Goal: Task Accomplishment & Management: Manage account settings

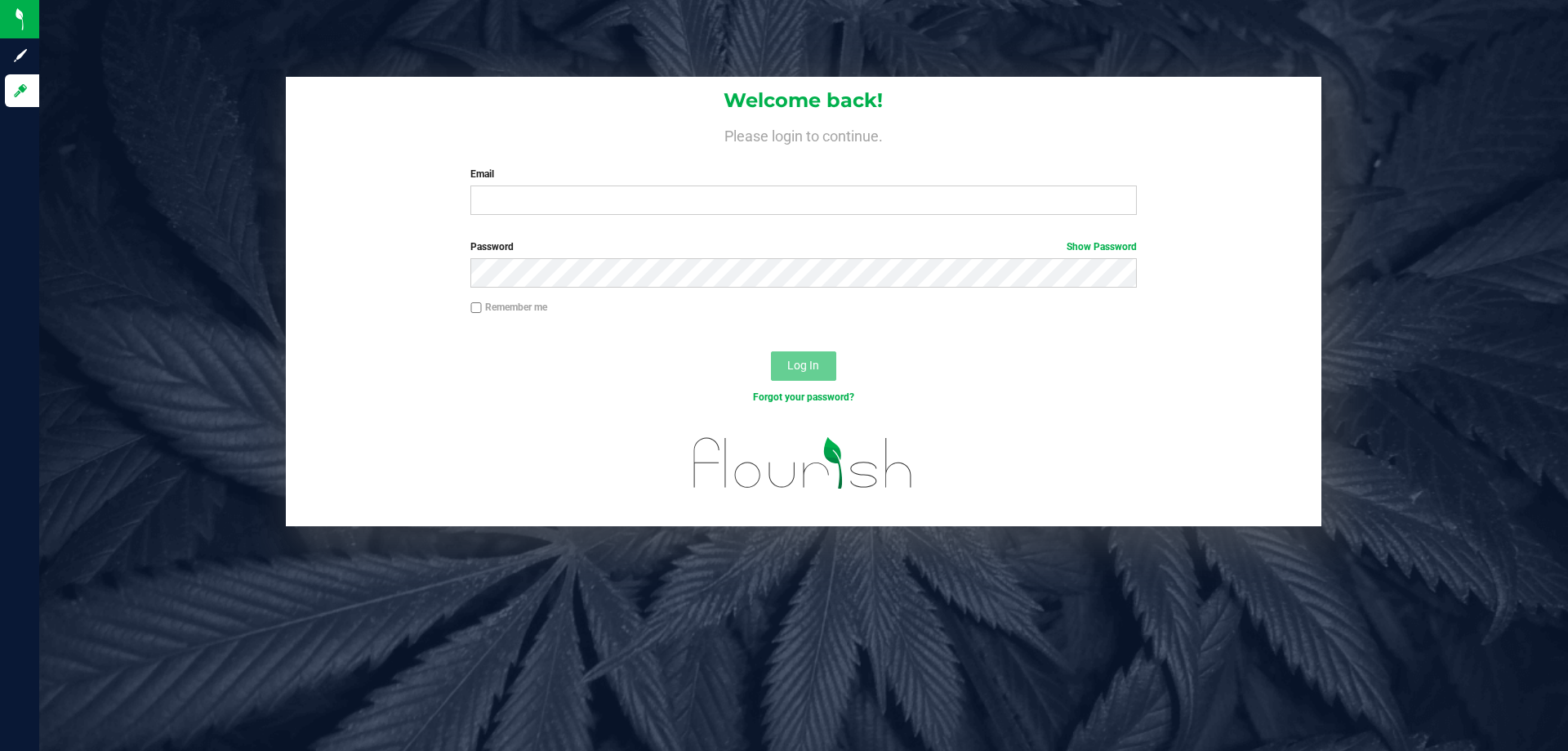
click at [757, 233] on form "Welcome back! Please login to continue. Email Required Please format your email…" at bounding box center [803, 301] width 1012 height 449
click at [753, 191] on input "Email" at bounding box center [803, 201] width 666 height 29
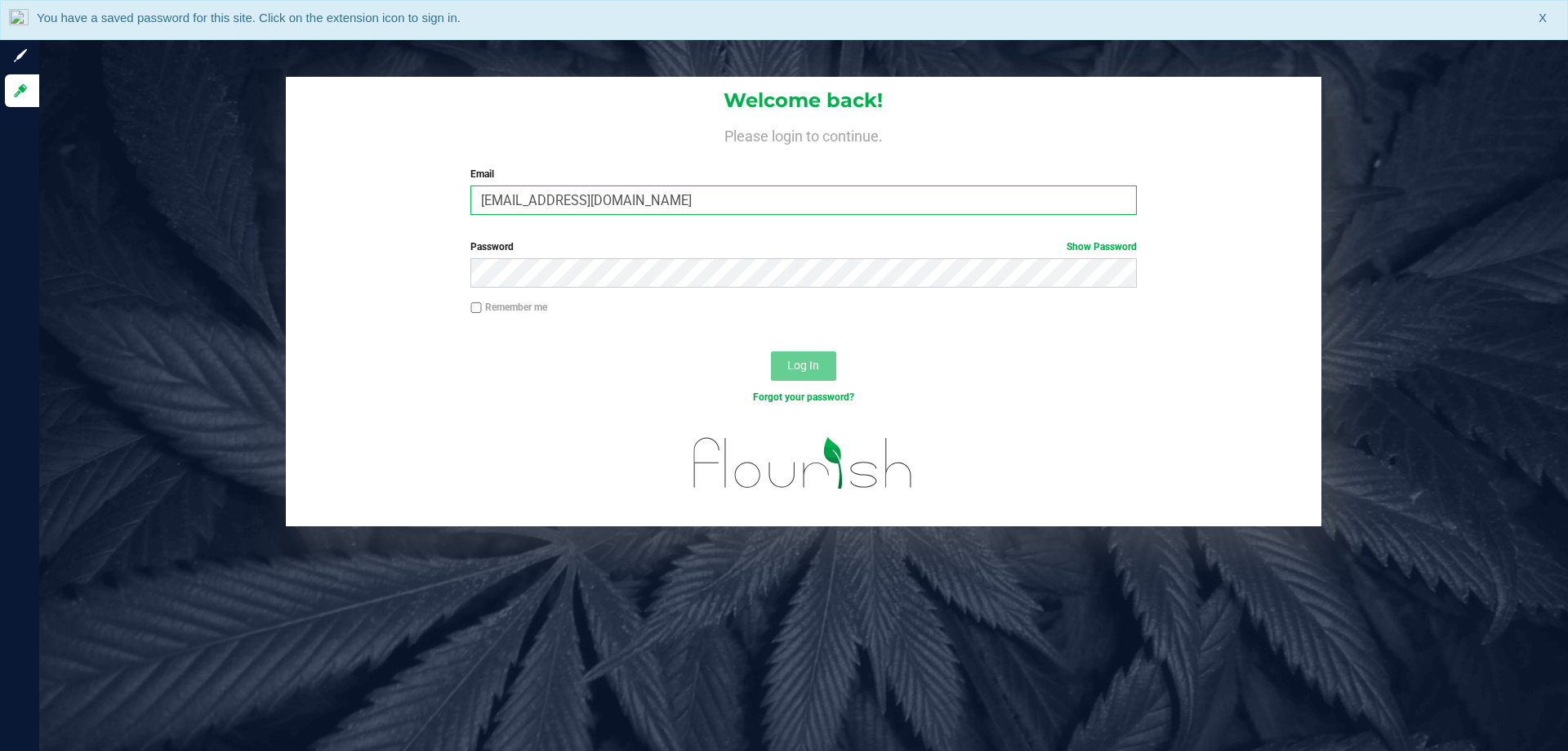
type input "[EMAIL_ADDRESS][DOMAIN_NAME]"
click at [771, 351] on button "Log In" at bounding box center [803, 366] width 65 height 29
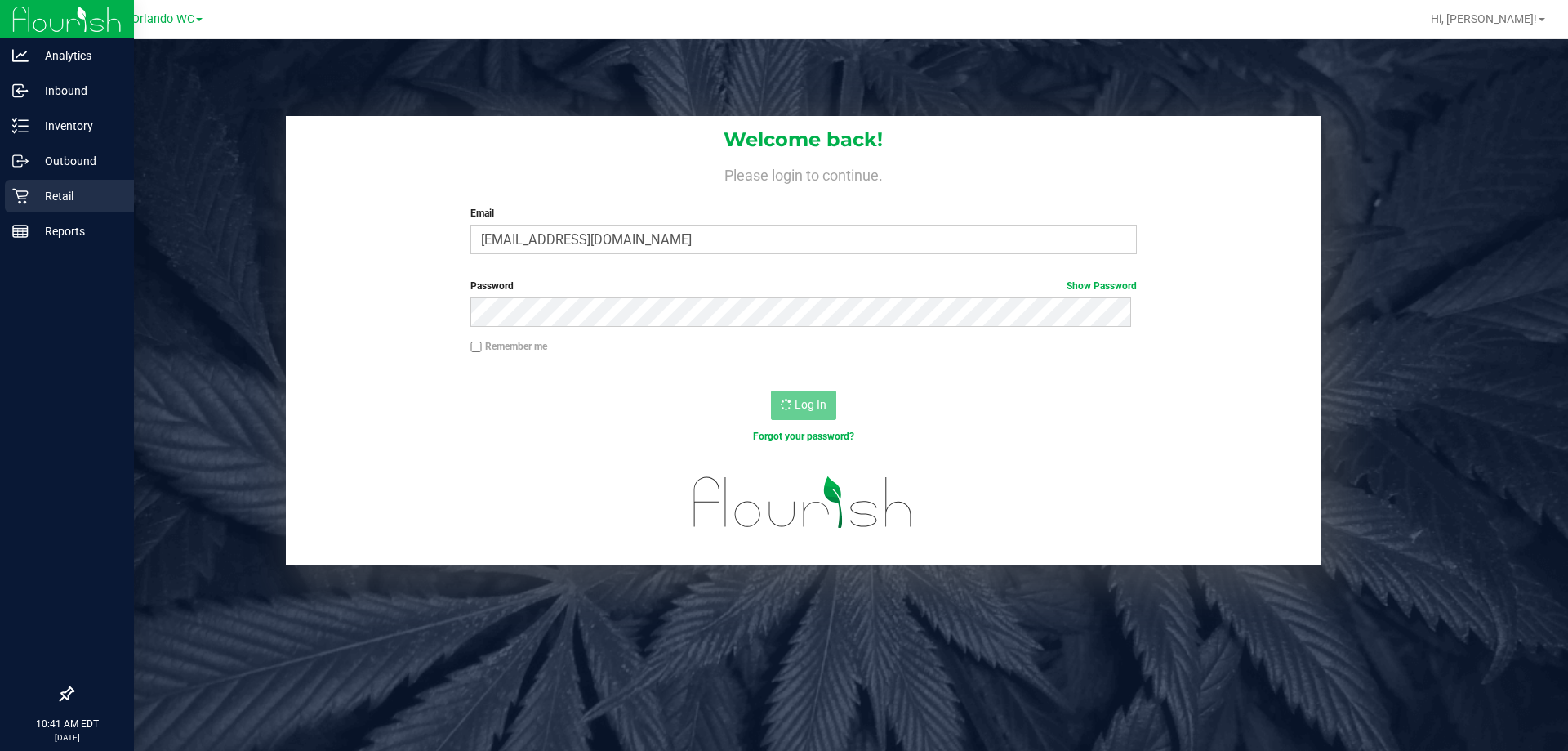
click at [23, 188] on icon at bounding box center [20, 196] width 17 height 17
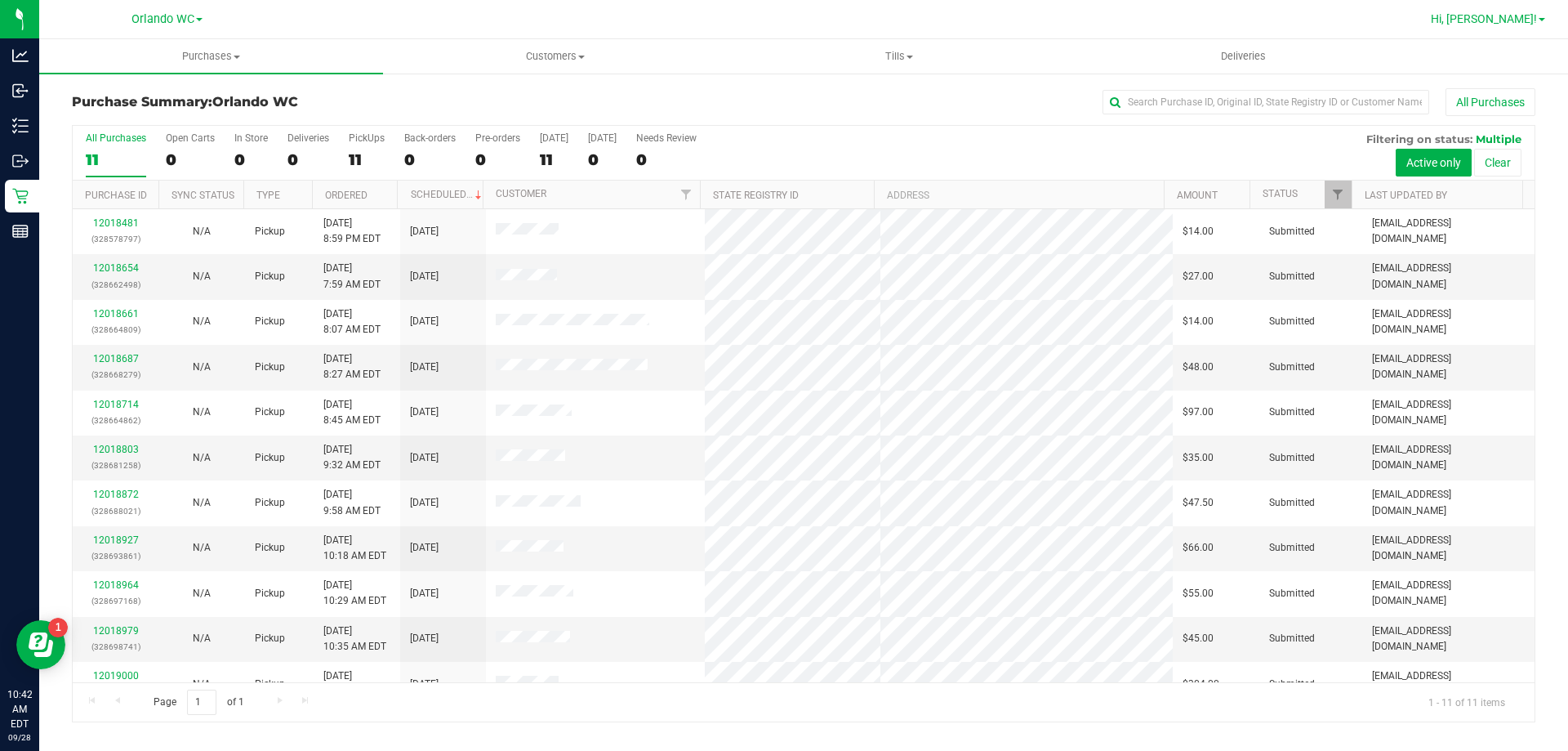
click at [1493, 17] on span "Hi, [PERSON_NAME]!" at bounding box center [1484, 18] width 106 height 13
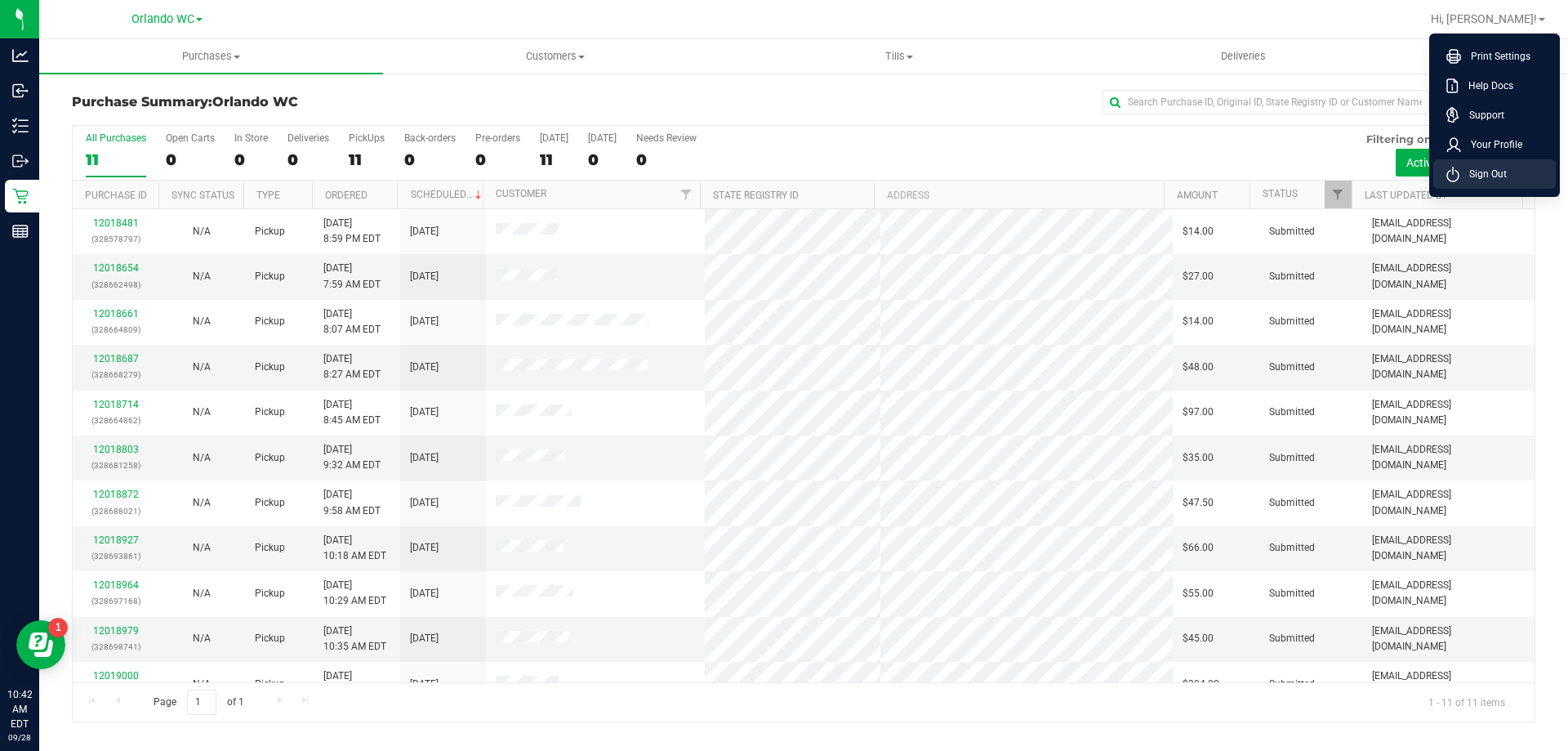
click at [1481, 181] on span "Sign Out" at bounding box center [1483, 174] width 47 height 17
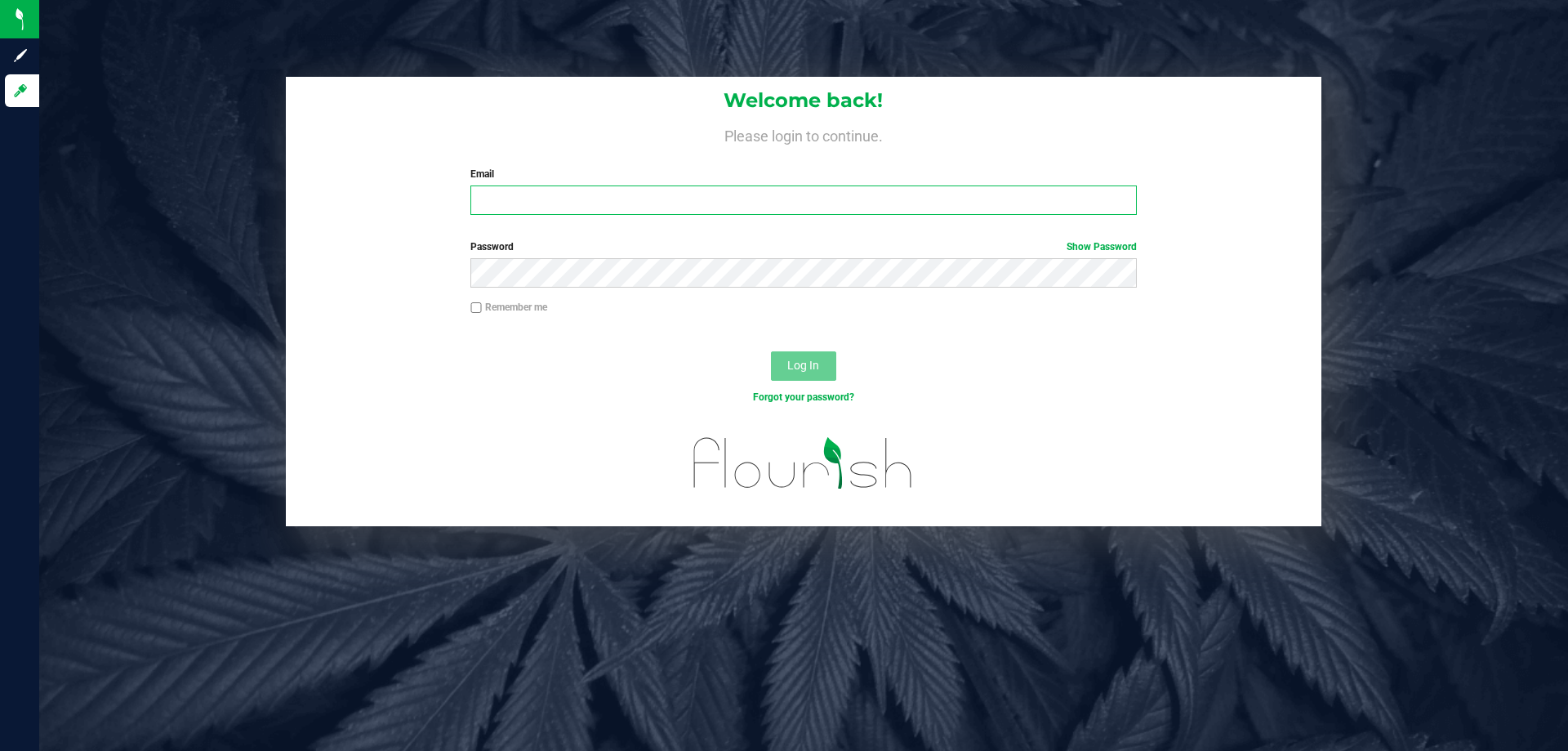
click at [677, 201] on input "Email" at bounding box center [803, 201] width 666 height 29
